Goal: Navigation & Orientation: Find specific page/section

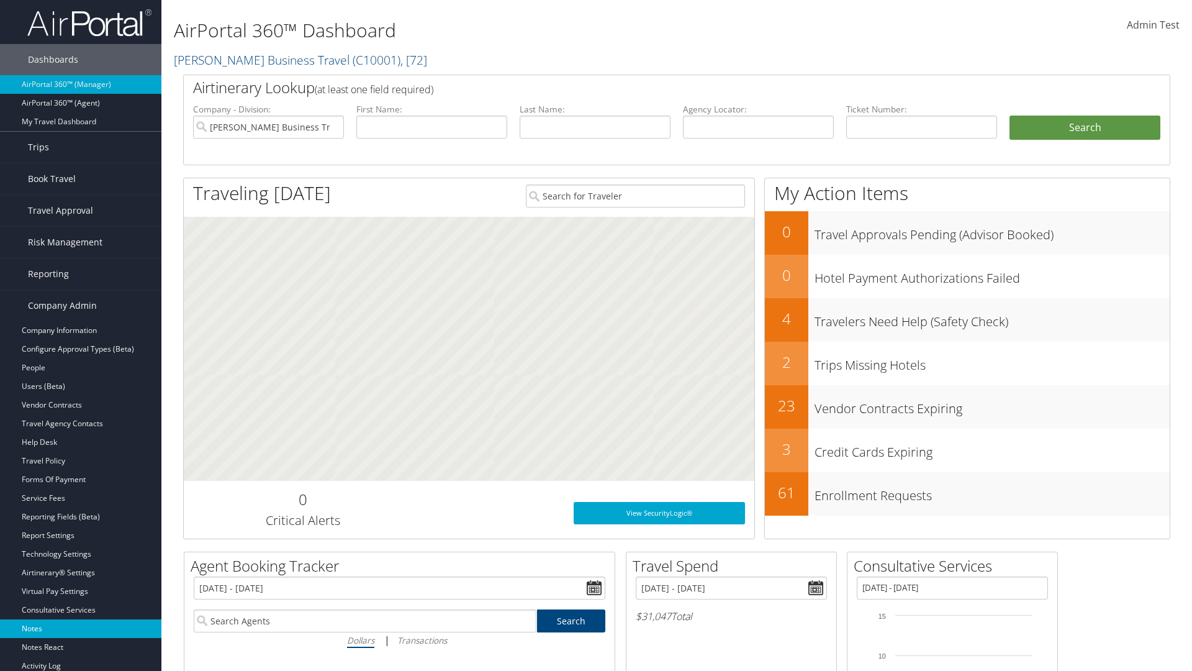
click at [81, 628] on link "Notes" at bounding box center [80, 628] width 161 height 19
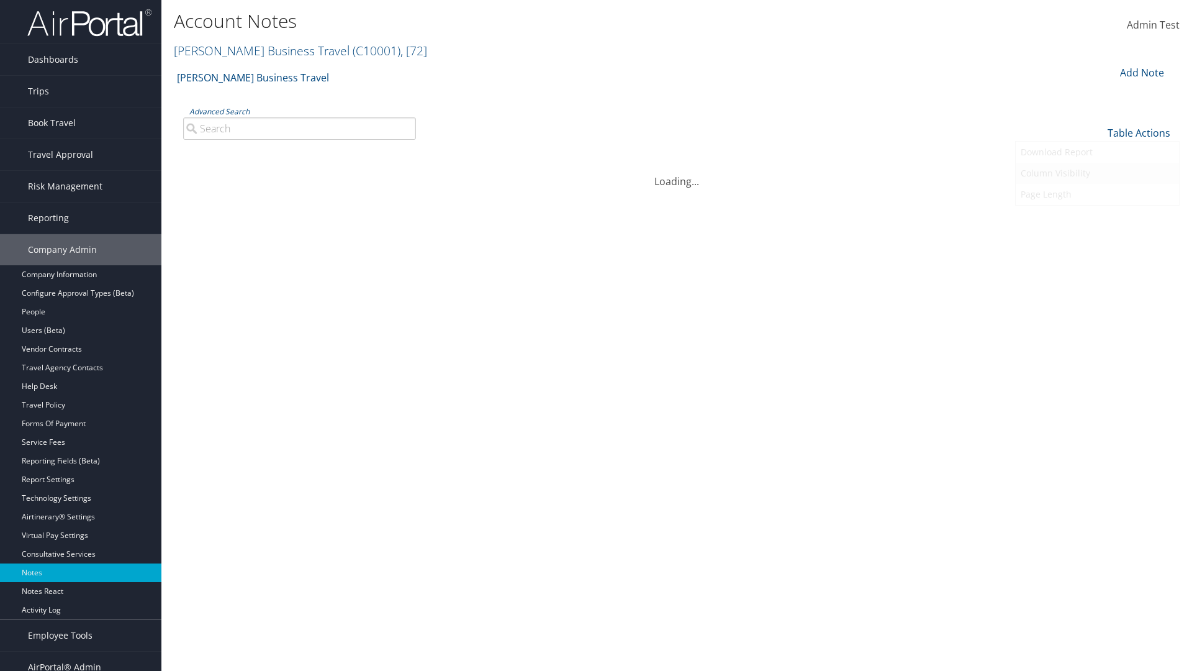
click at [1097, 173] on link "Column Visibility" at bounding box center [1097, 173] width 163 height 21
